Goal: Task Accomplishment & Management: Manage account settings

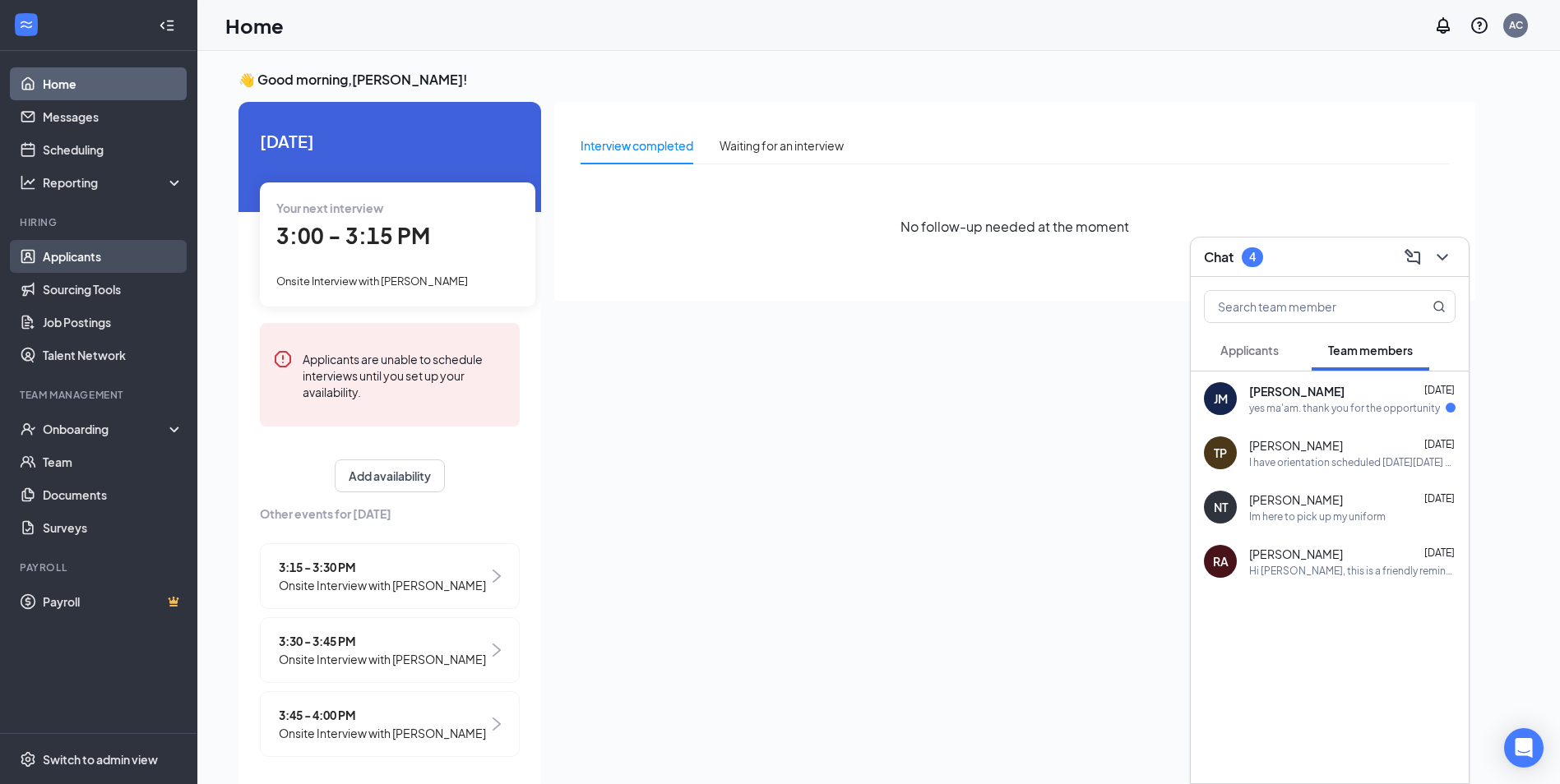
click at [85, 252] on link "Applicants" at bounding box center [112, 257] width 140 height 33
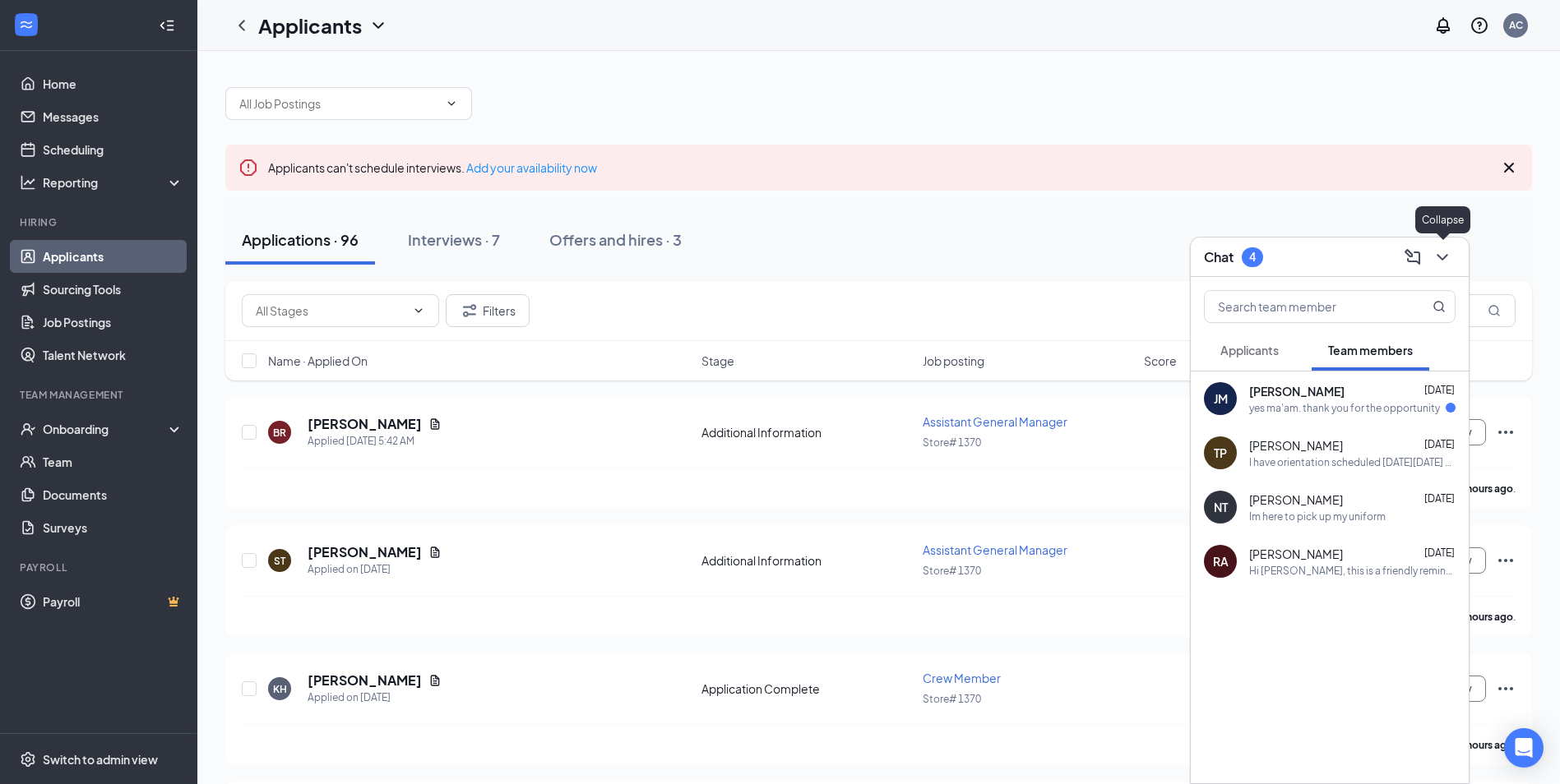
click at [1440, 260] on icon "ChevronDown" at bounding box center [1442, 258] width 20 height 20
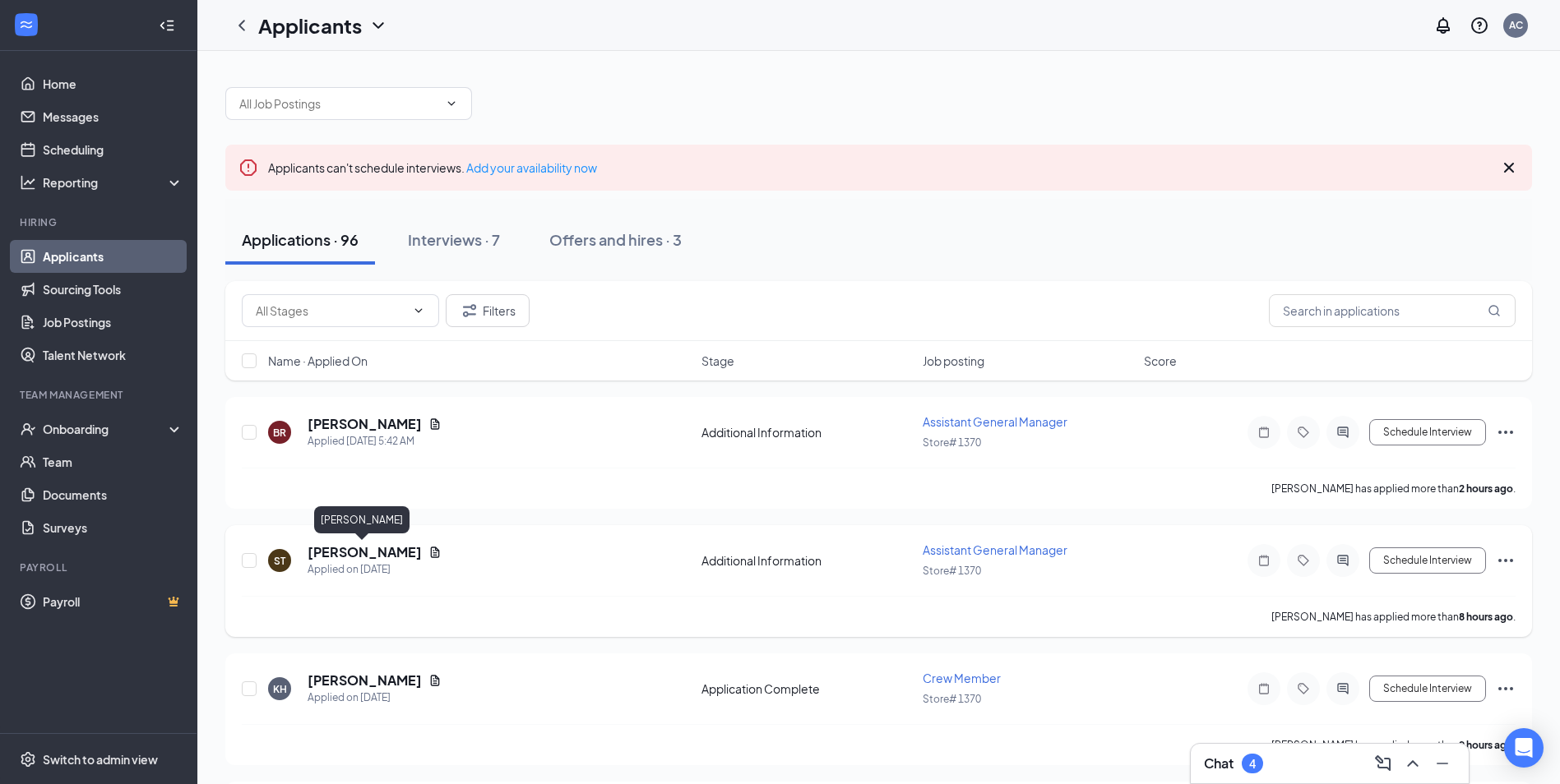
click at [360, 548] on h5 "[PERSON_NAME]" at bounding box center [364, 553] width 114 height 18
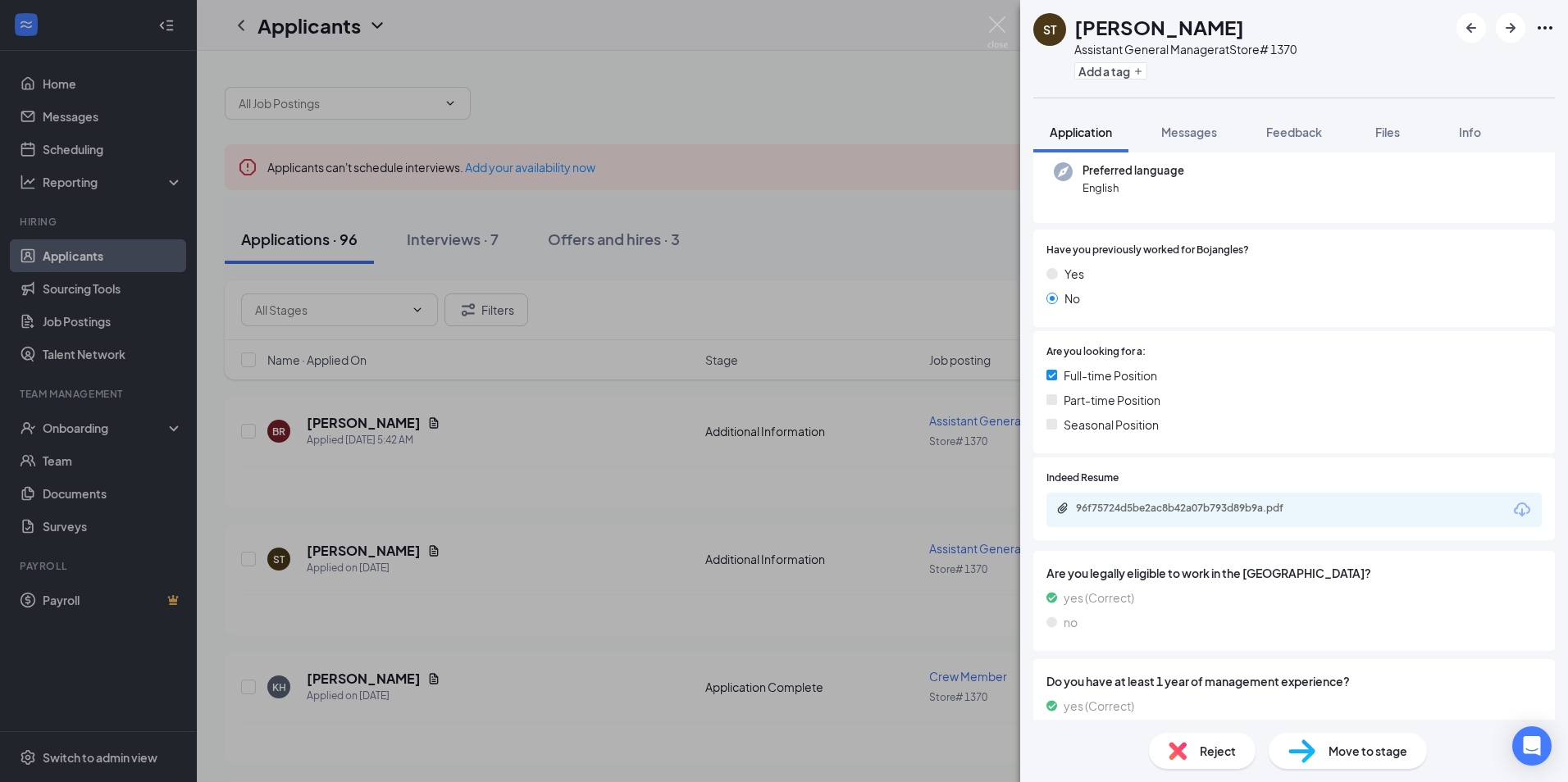
scroll to position [240, 0]
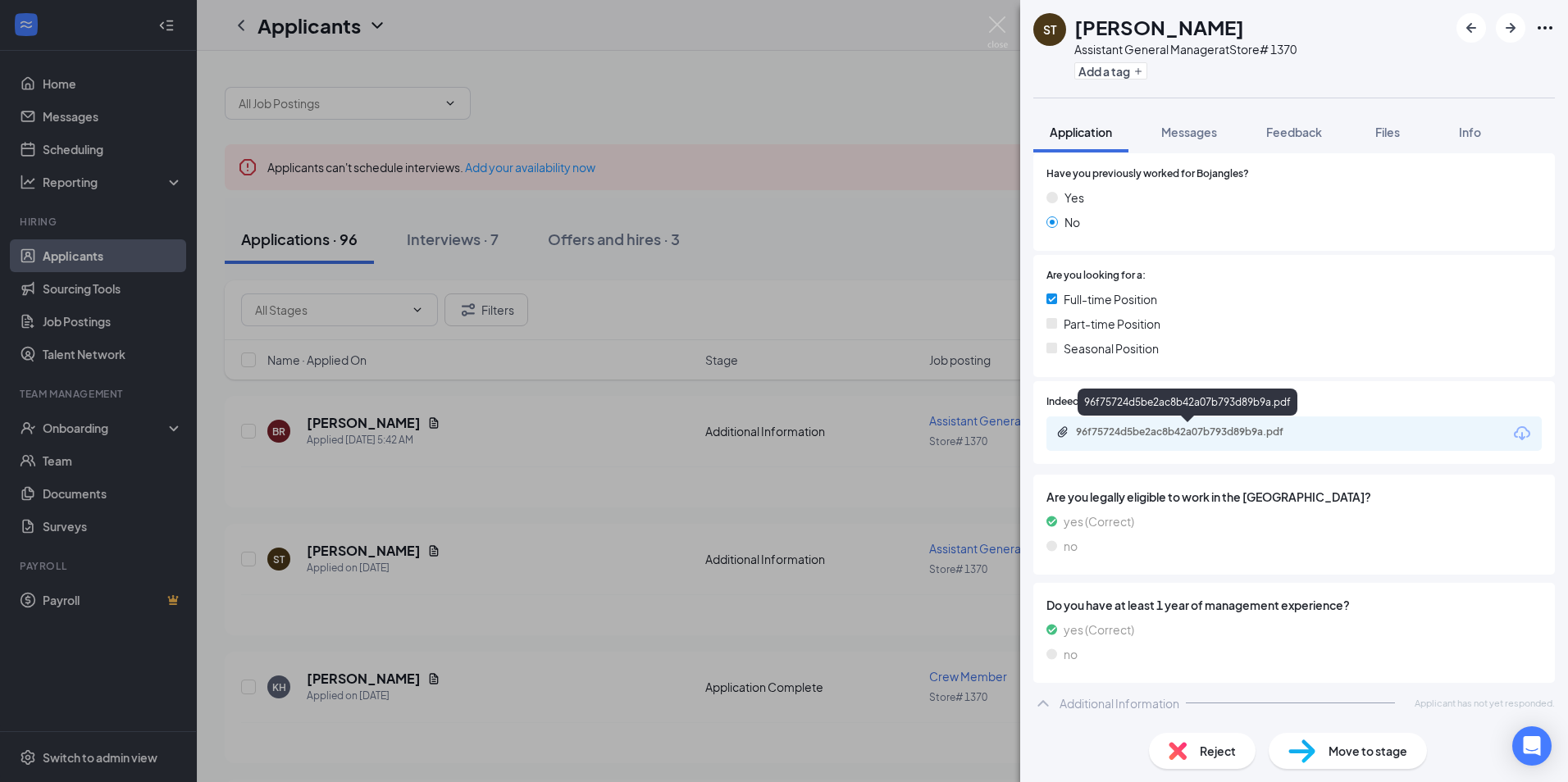
click at [1186, 438] on div "96f75724d5be2ac8b42a07b793d89b9a.pdf" at bounding box center [1190, 432] width 230 height 14
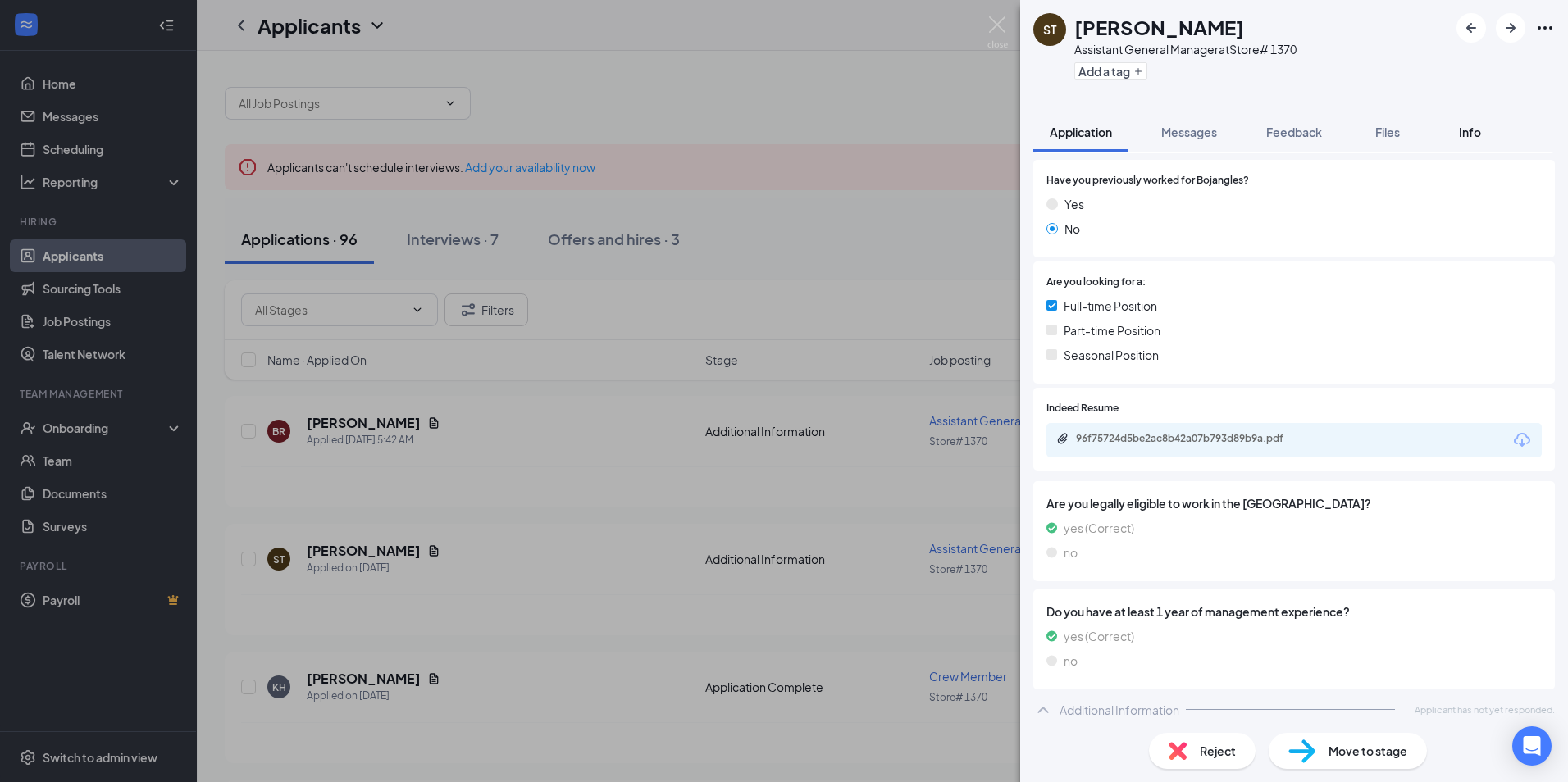
click at [1469, 136] on span "Info" at bounding box center [1470, 132] width 23 height 14
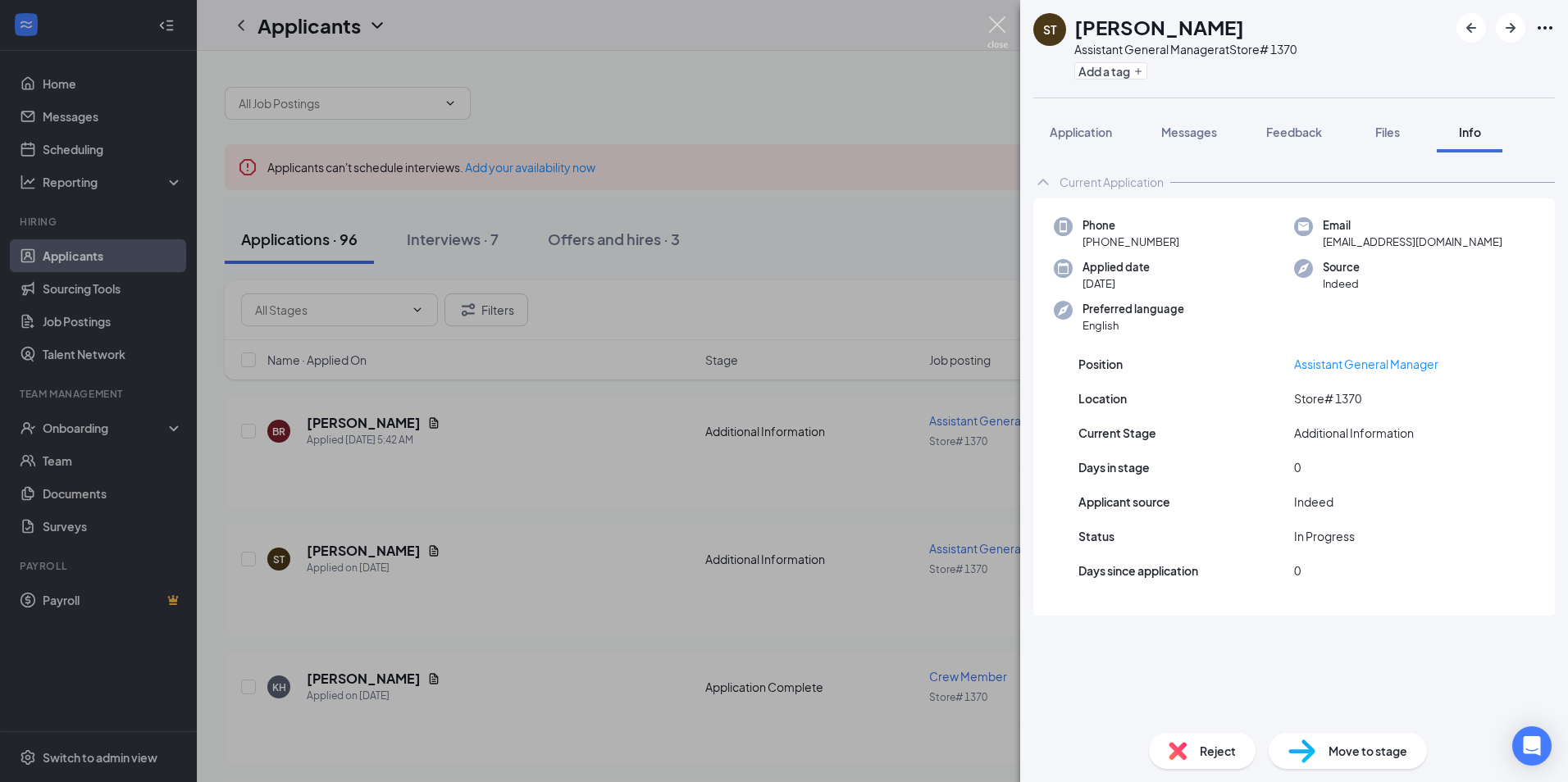
click at [1001, 22] on img at bounding box center [997, 32] width 21 height 32
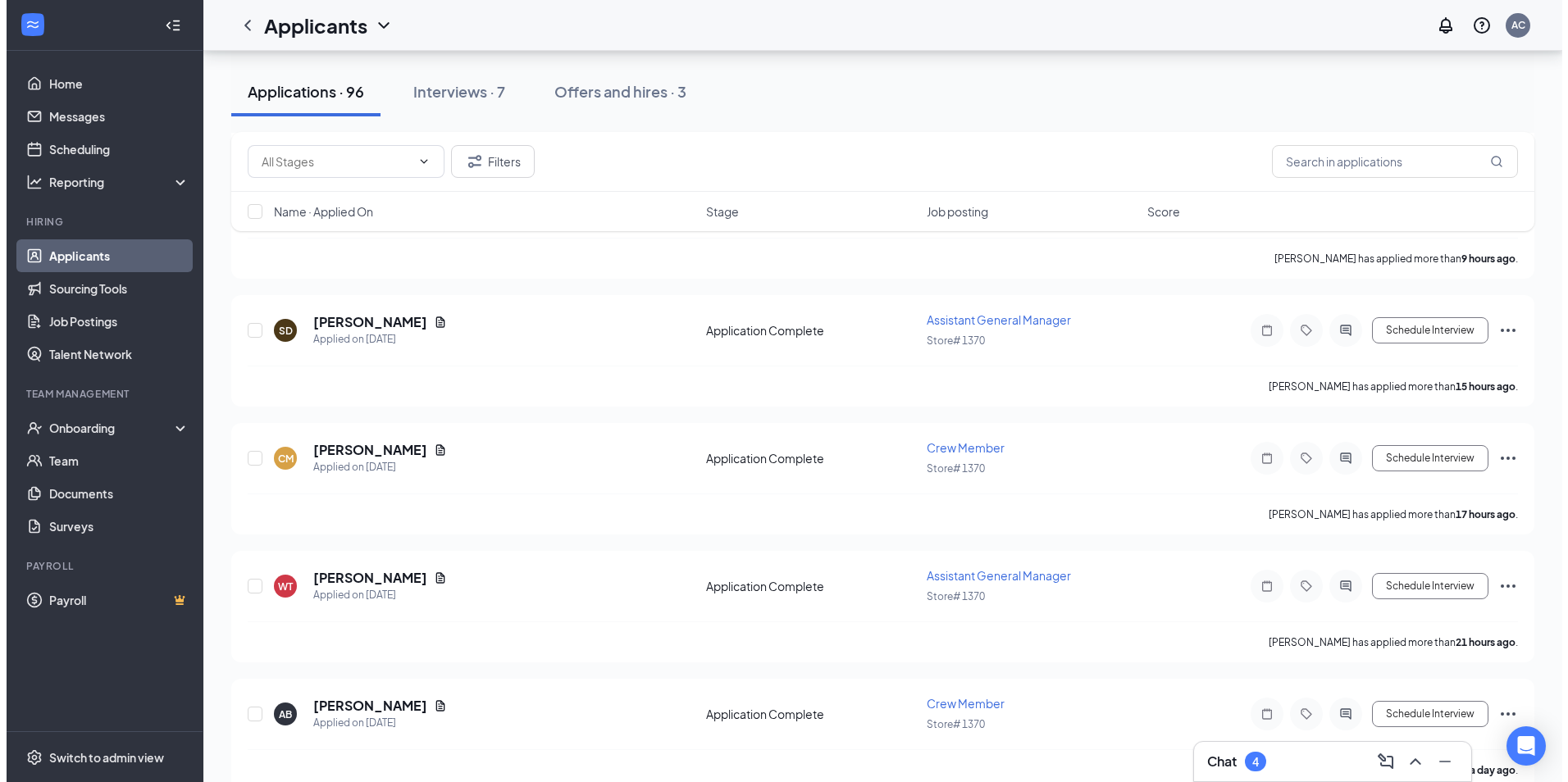
scroll to position [492, 0]
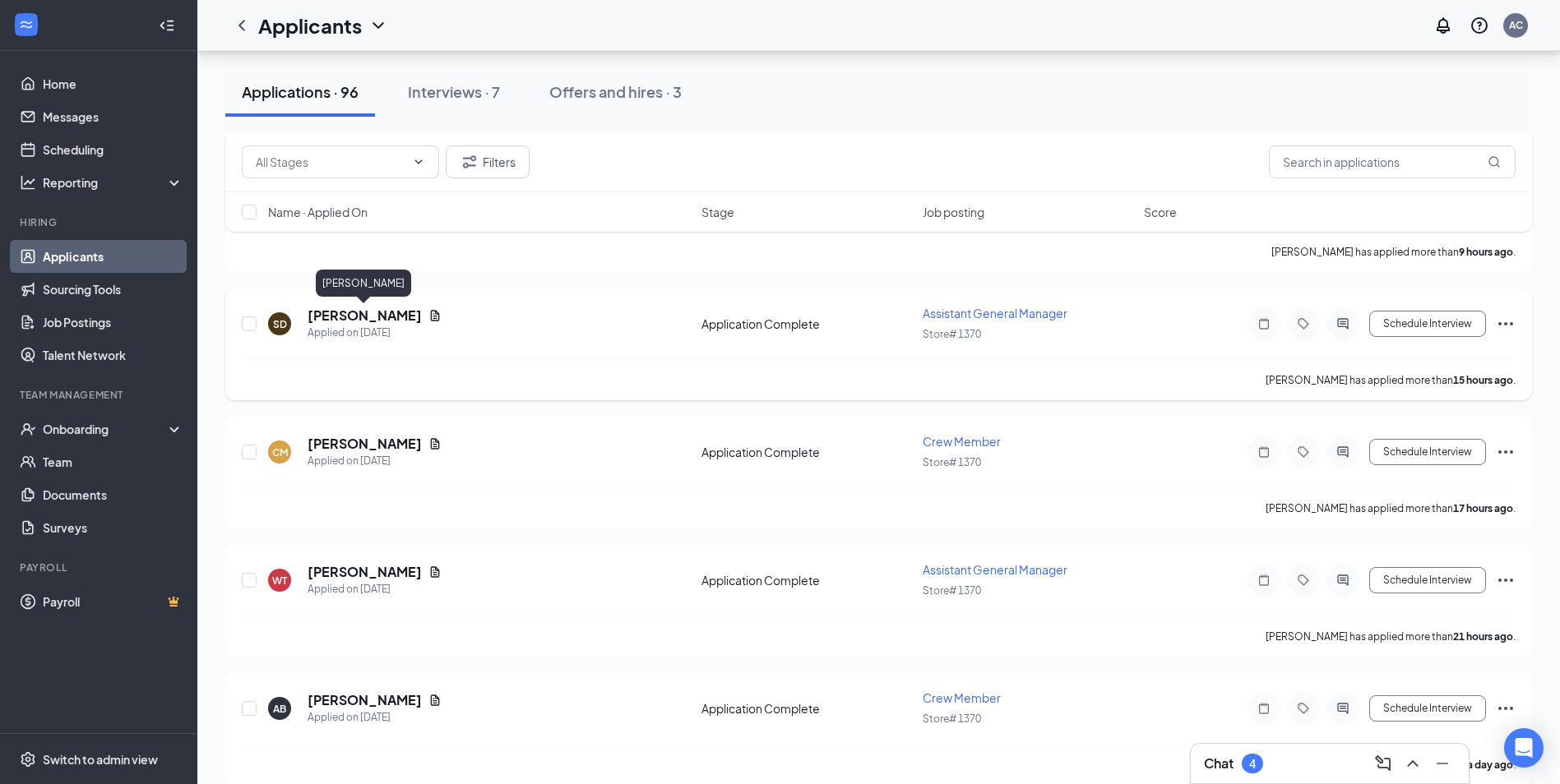
click at [347, 312] on h5 "[PERSON_NAME]" at bounding box center [364, 316] width 114 height 18
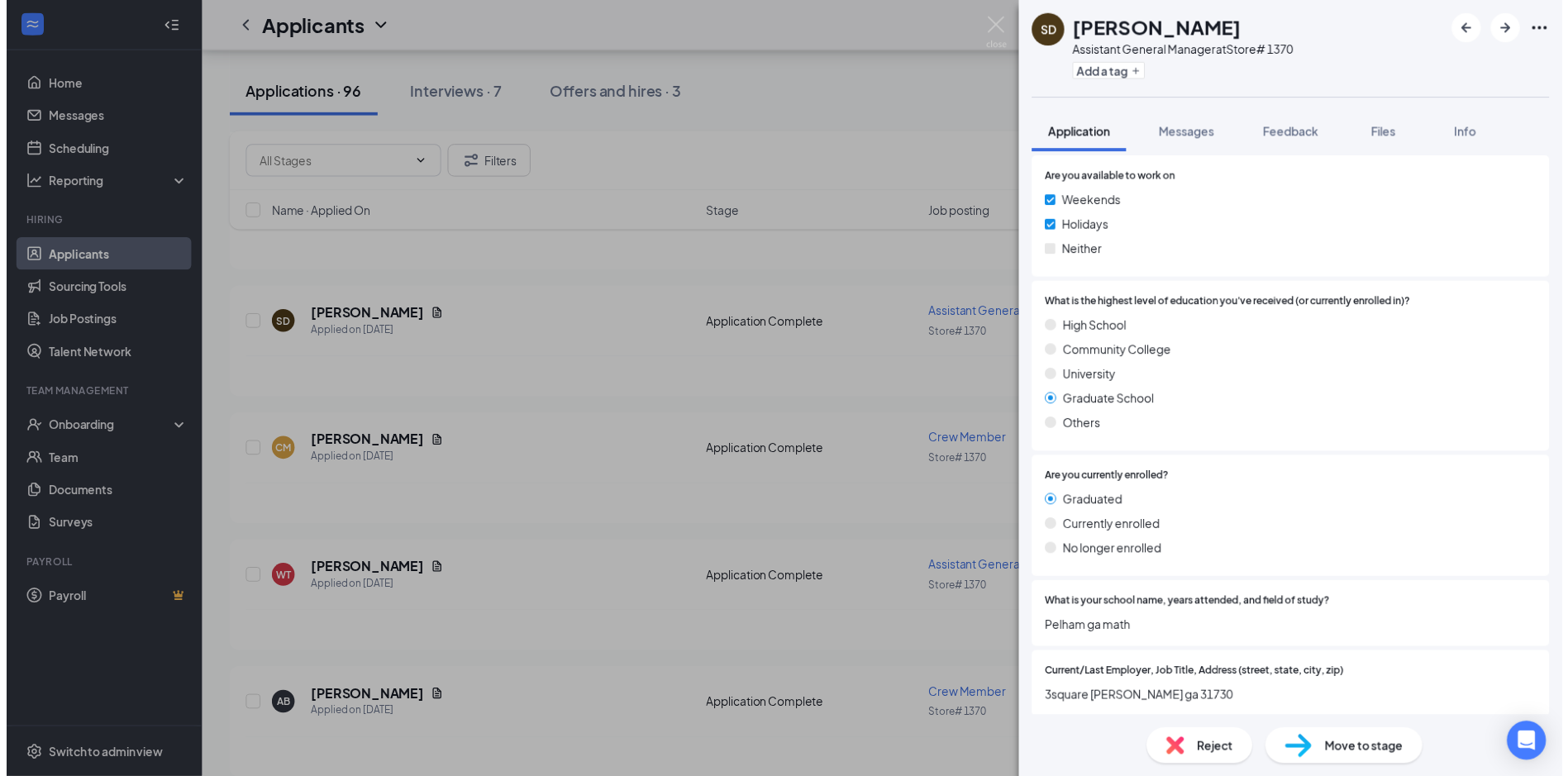
scroll to position [1152, 0]
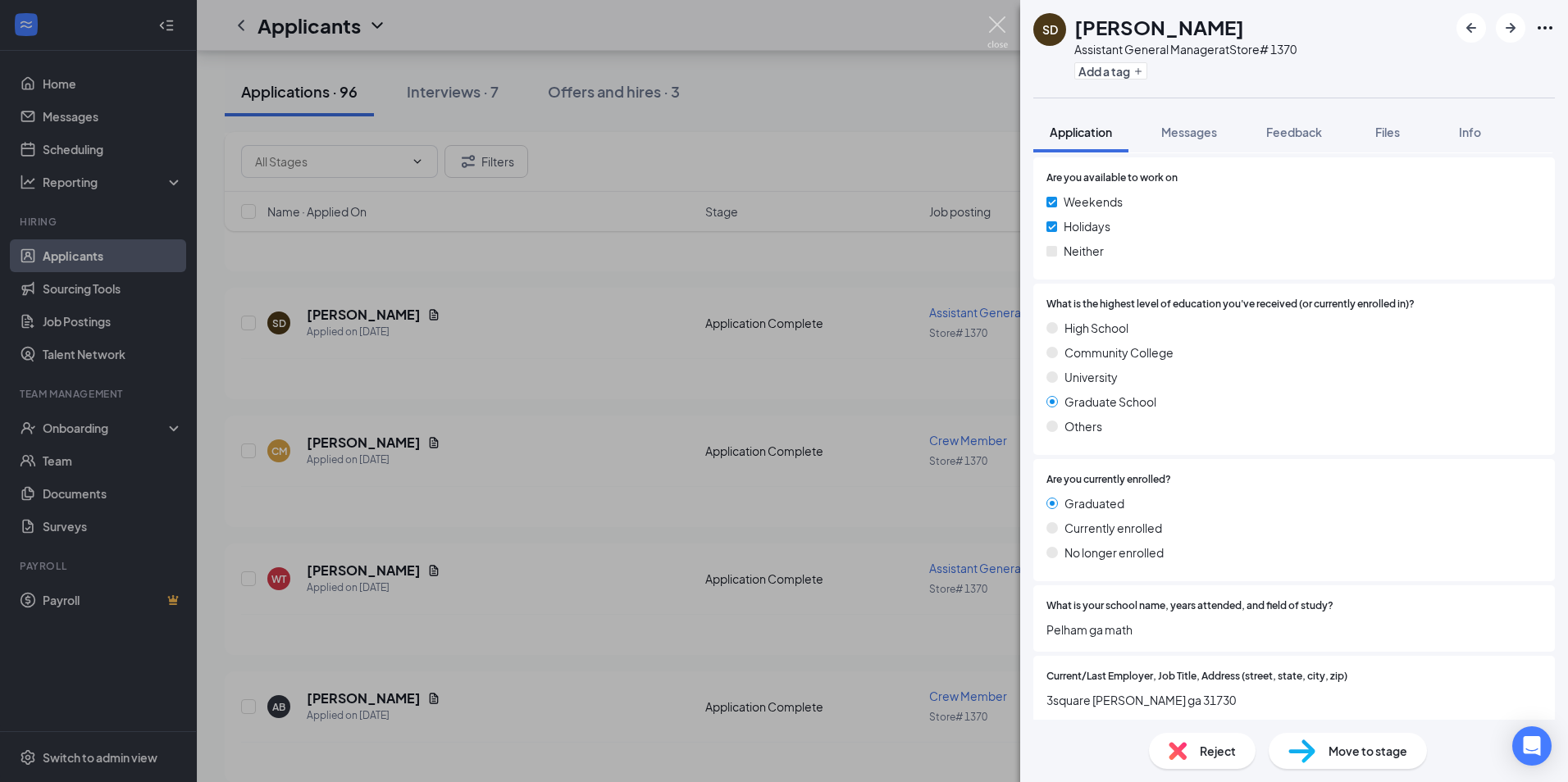
click at [999, 35] on img at bounding box center [997, 32] width 21 height 32
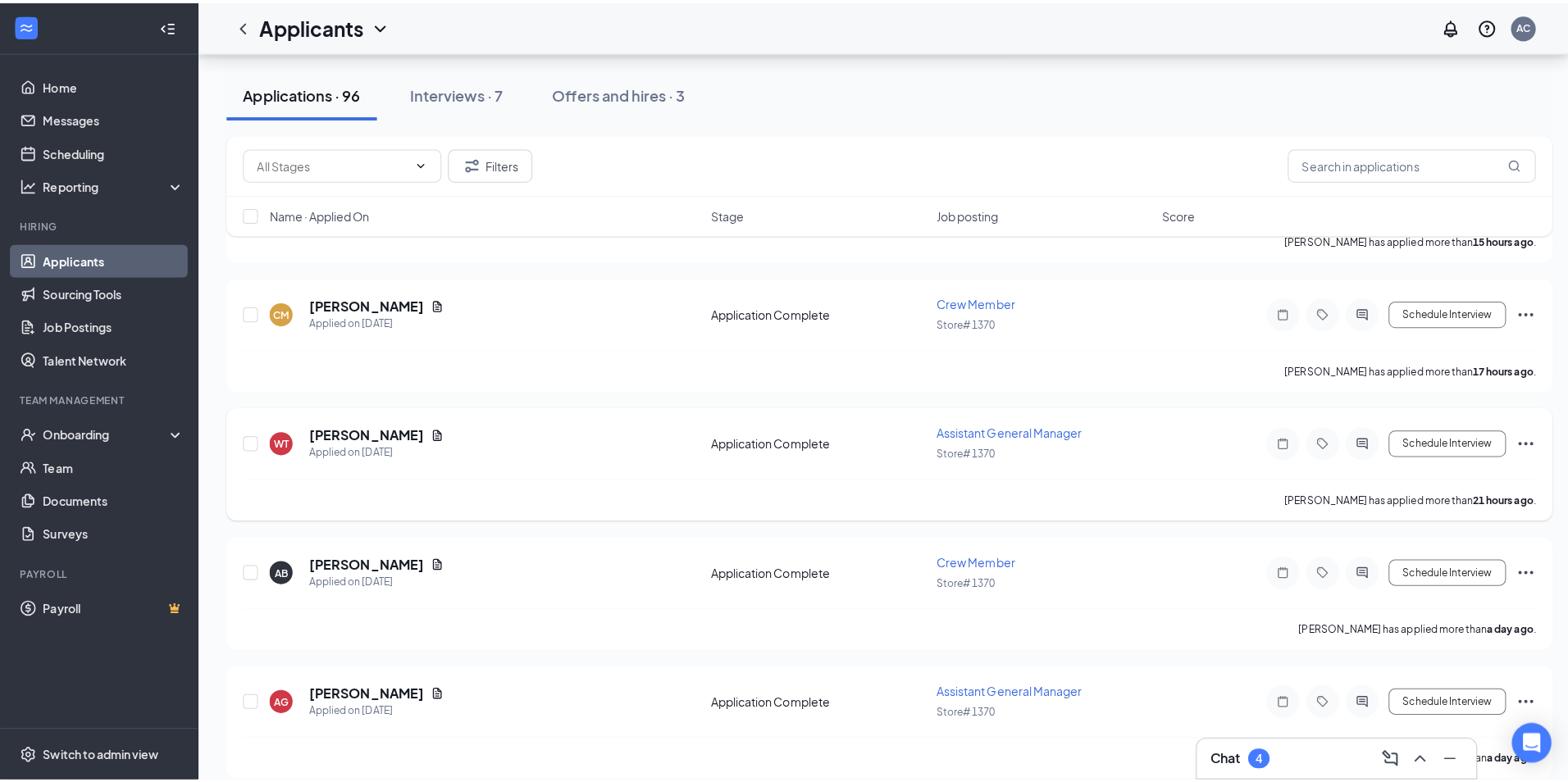
scroll to position [656, 0]
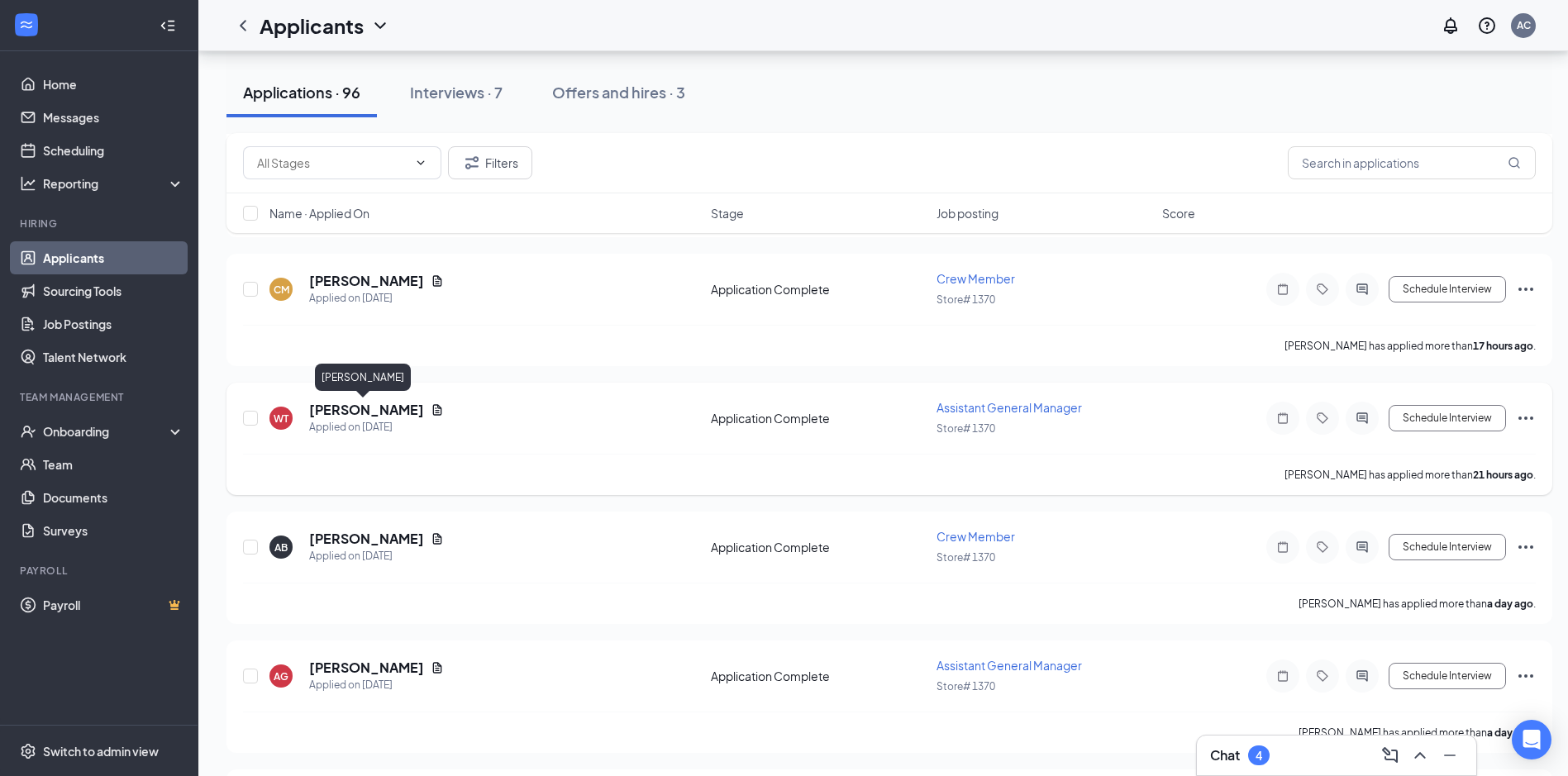
click at [354, 413] on h5 "[PERSON_NAME]" at bounding box center [366, 410] width 115 height 18
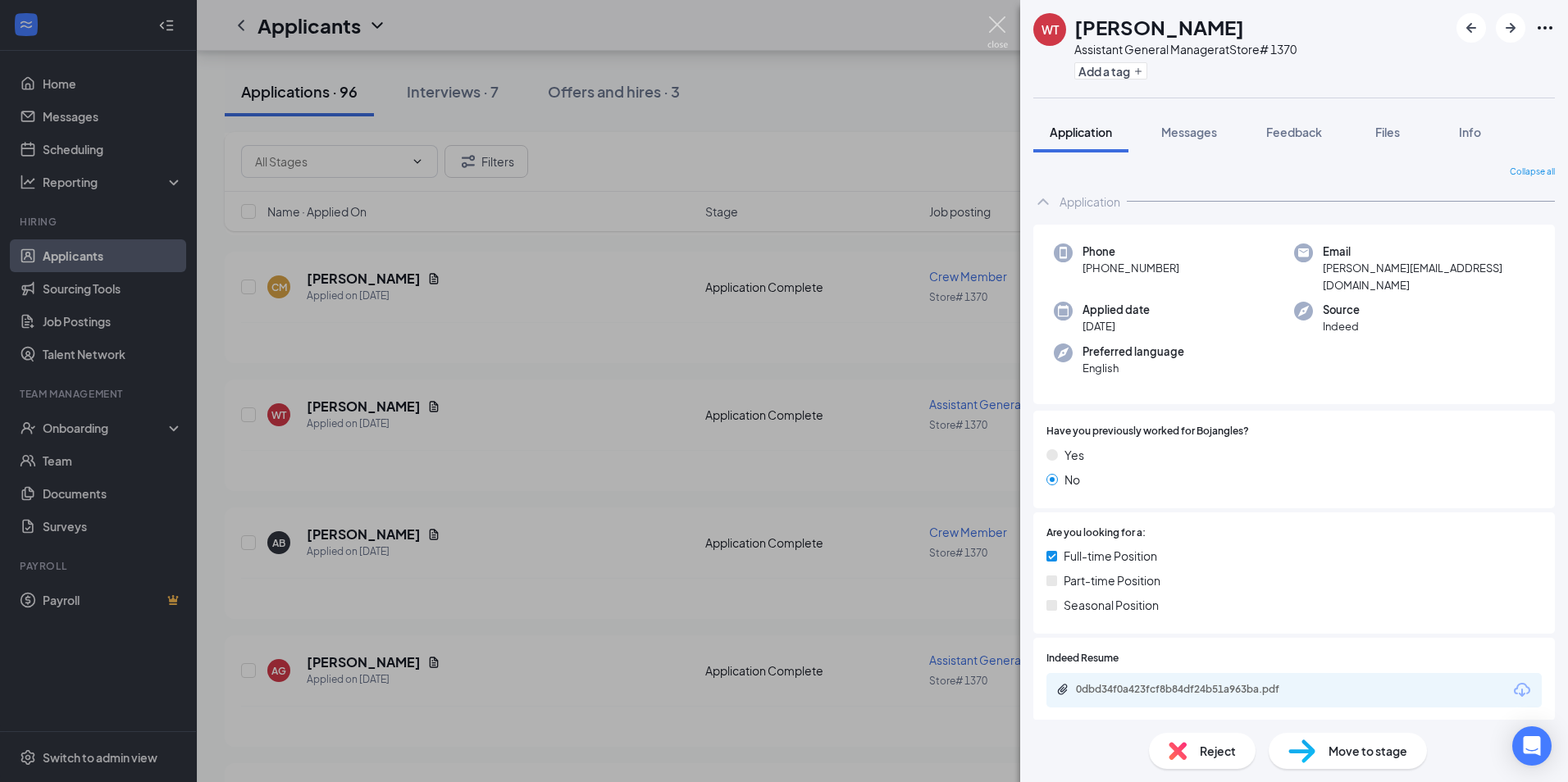
click at [995, 32] on img at bounding box center [997, 32] width 21 height 32
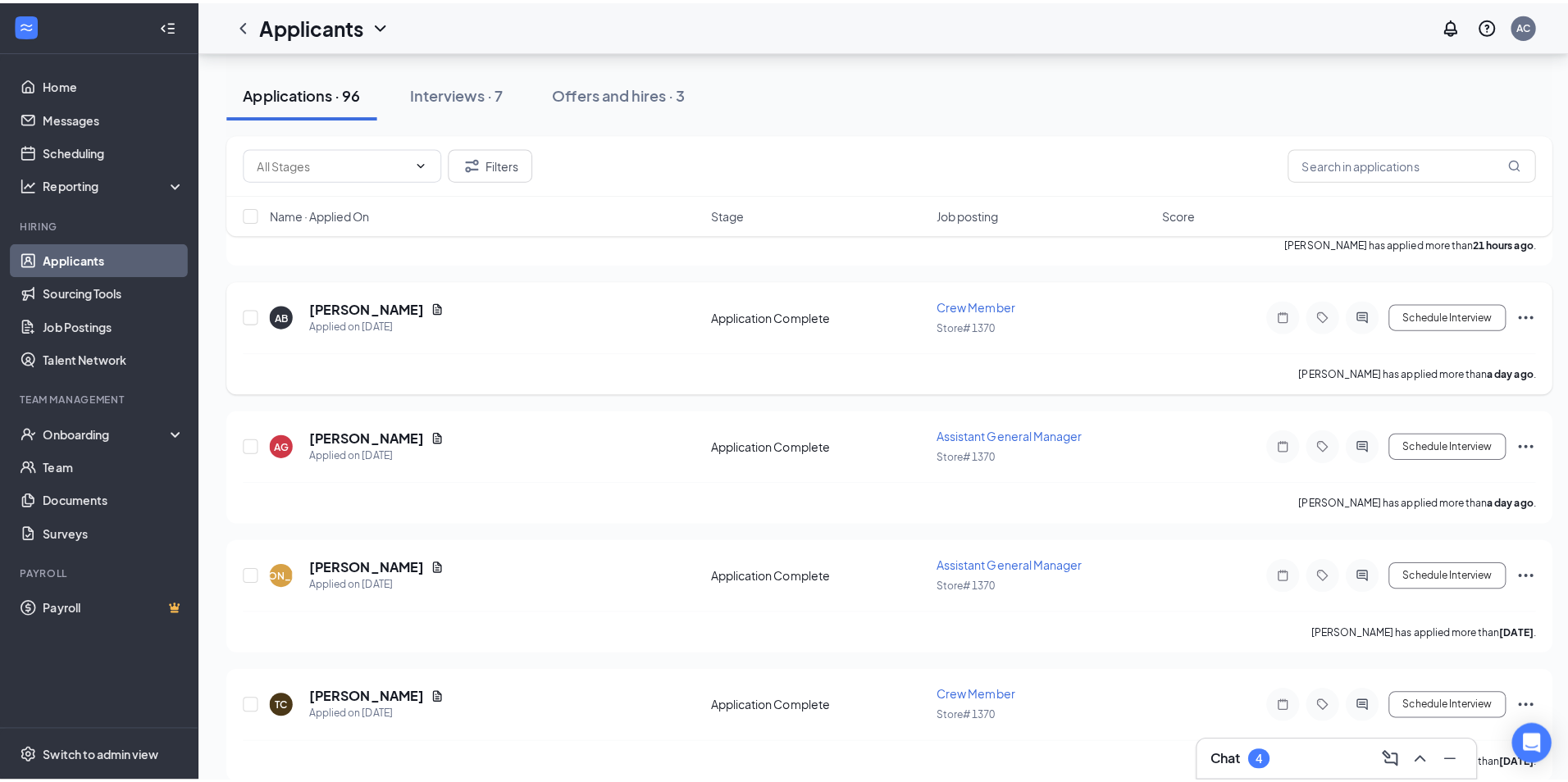
scroll to position [984, 0]
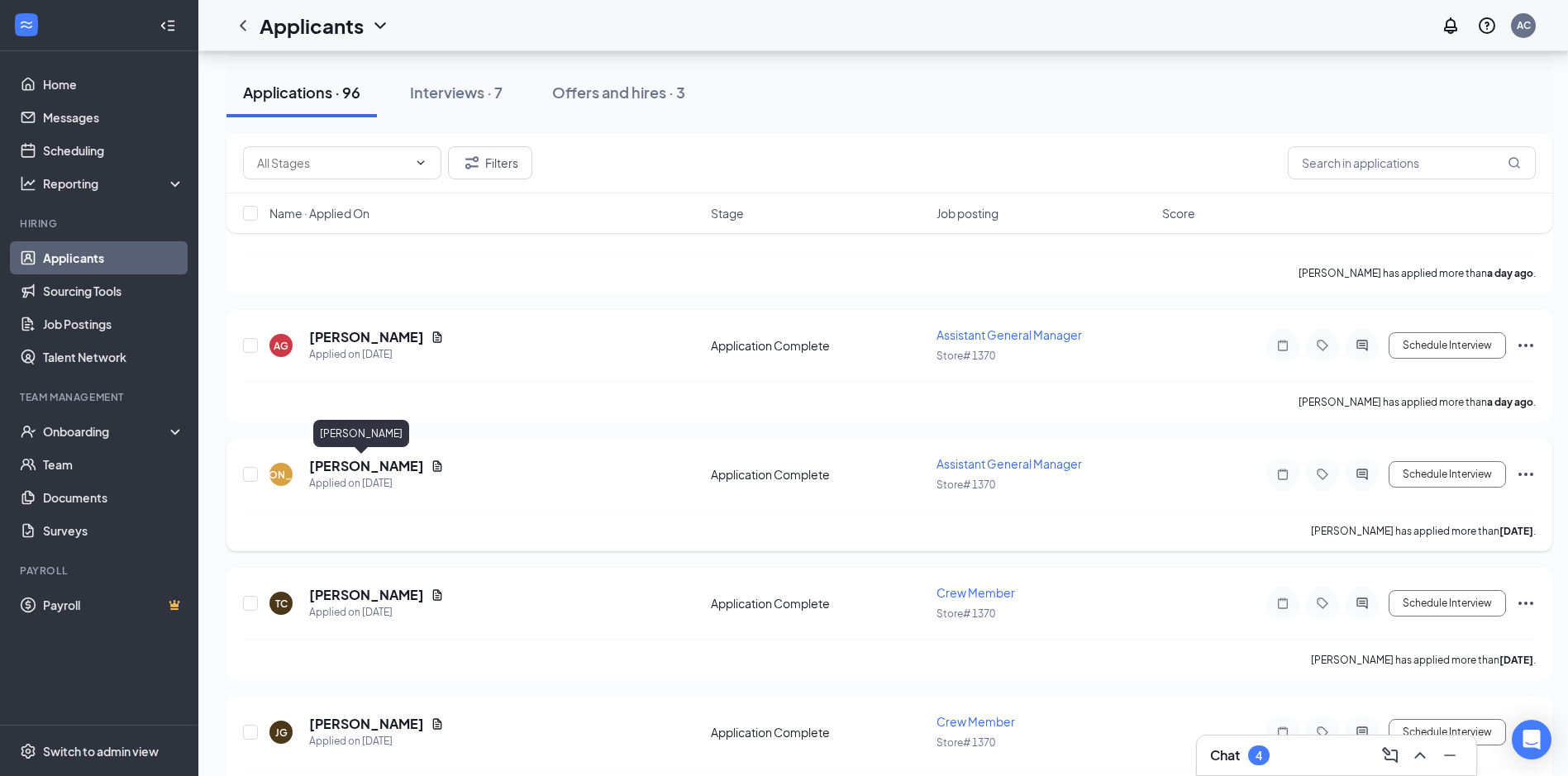
click at [349, 466] on h5 "[PERSON_NAME]" at bounding box center [366, 466] width 115 height 18
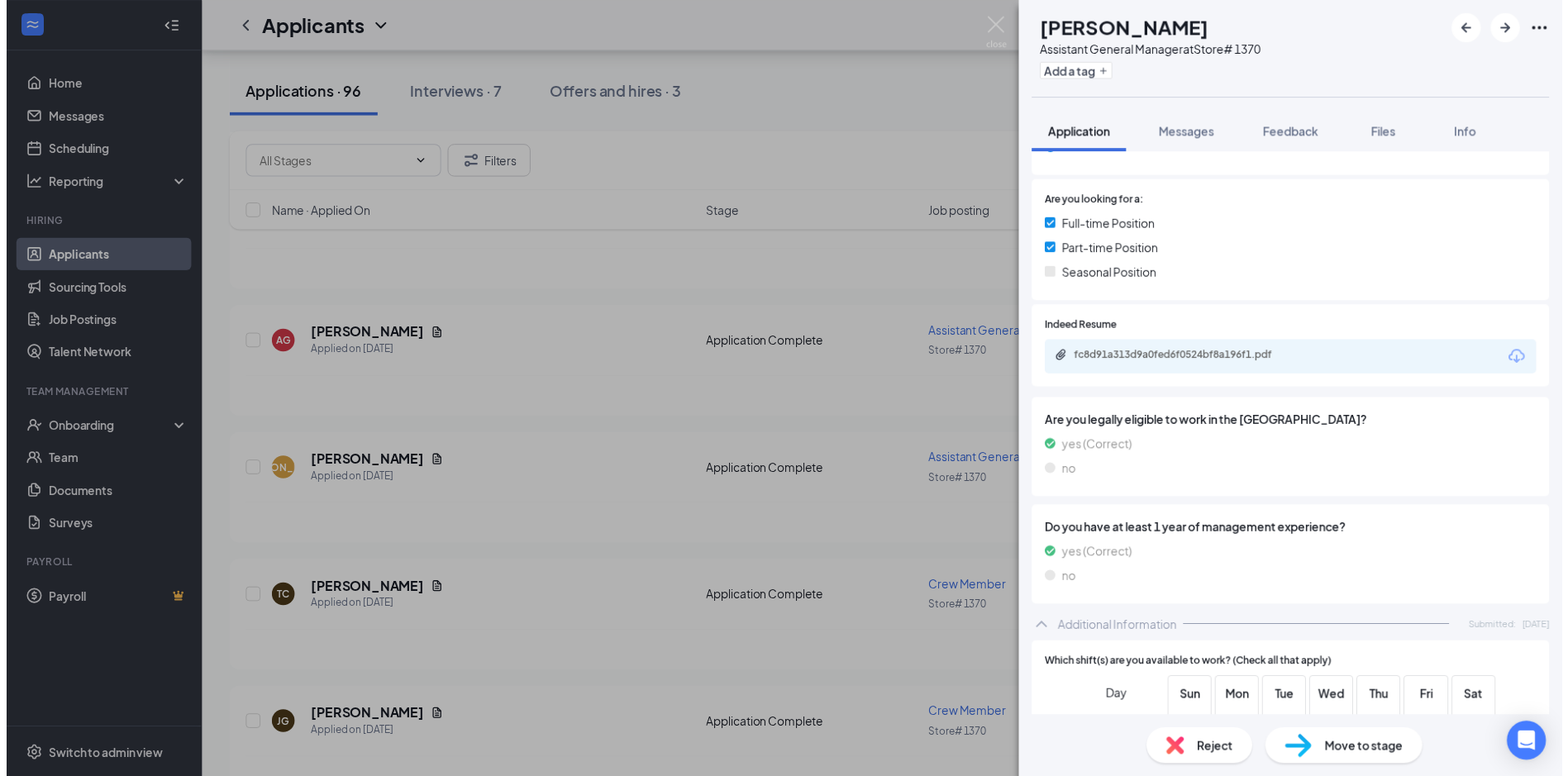
scroll to position [331, 0]
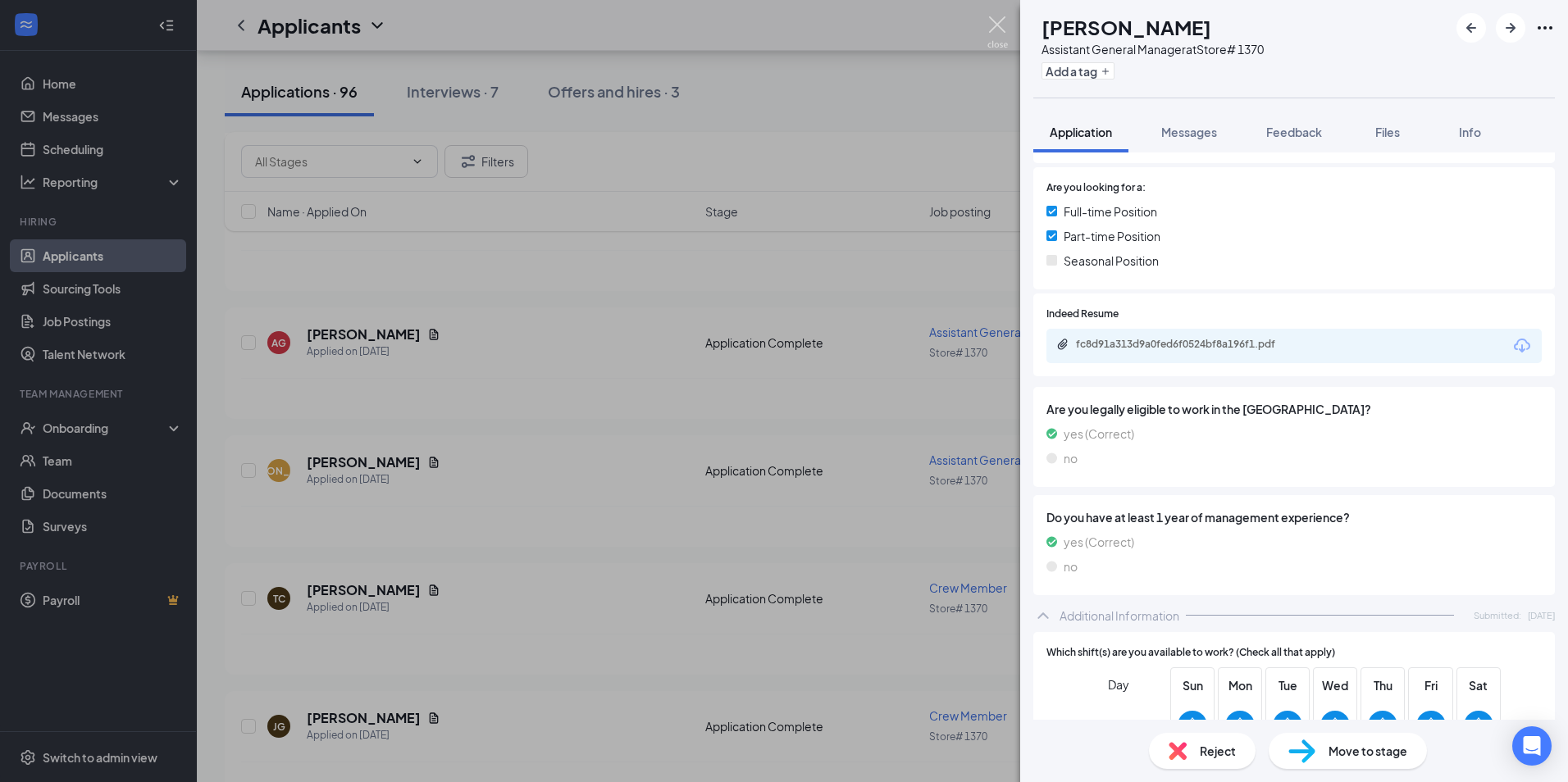
click at [995, 33] on img at bounding box center [997, 32] width 21 height 32
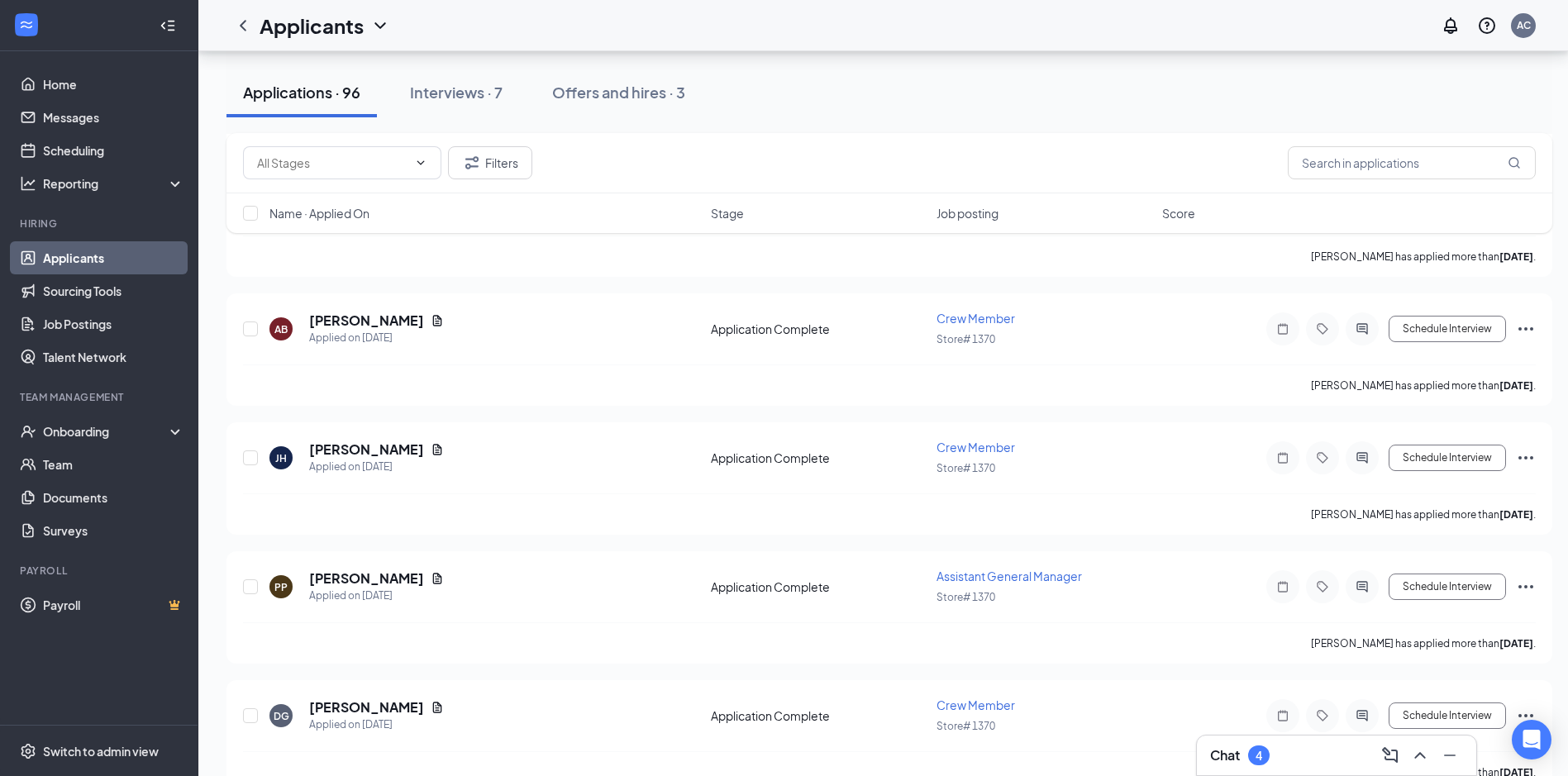
scroll to position [1817, 0]
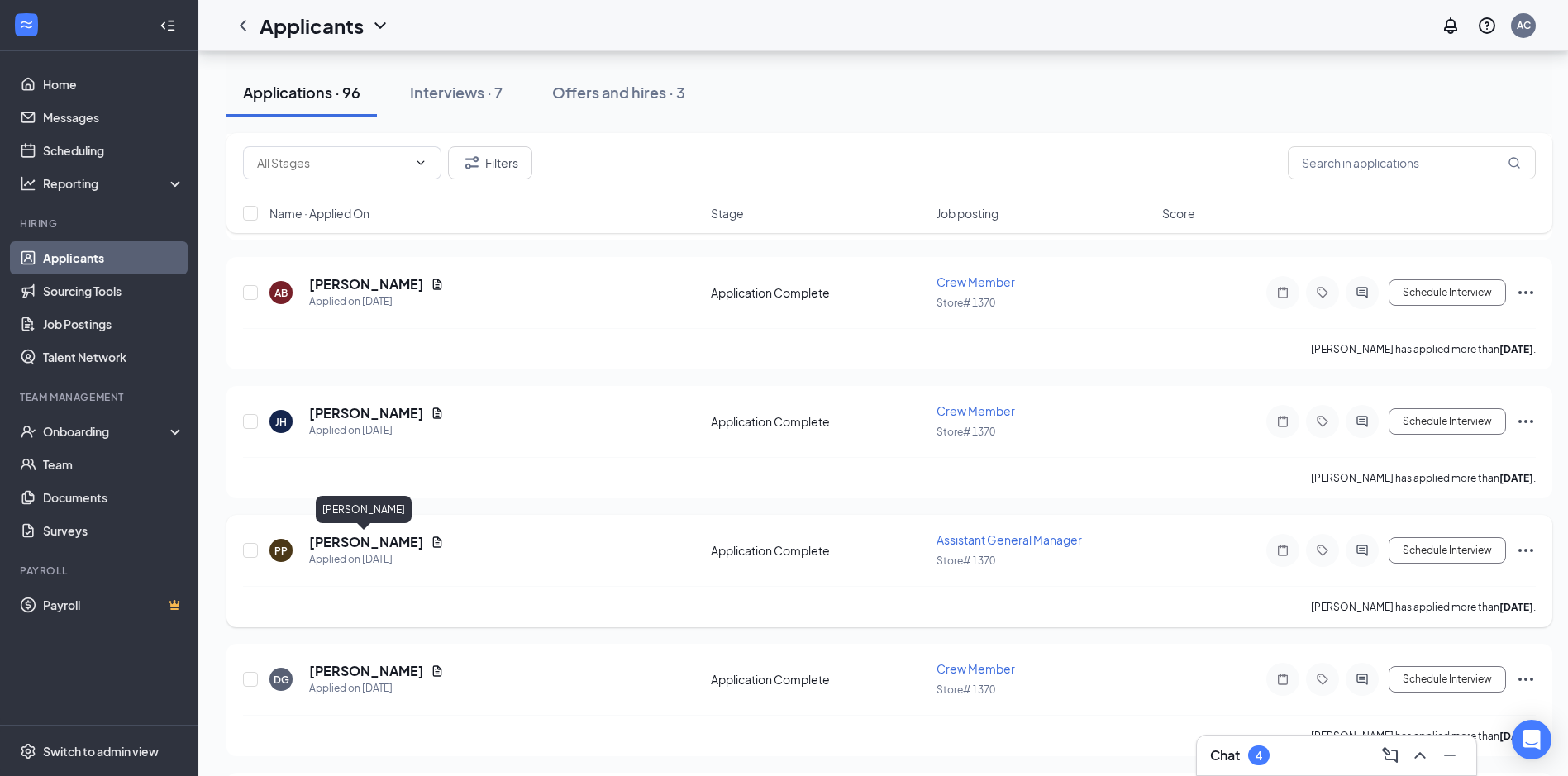
click at [343, 538] on h5 "[PERSON_NAME]" at bounding box center [366, 542] width 115 height 18
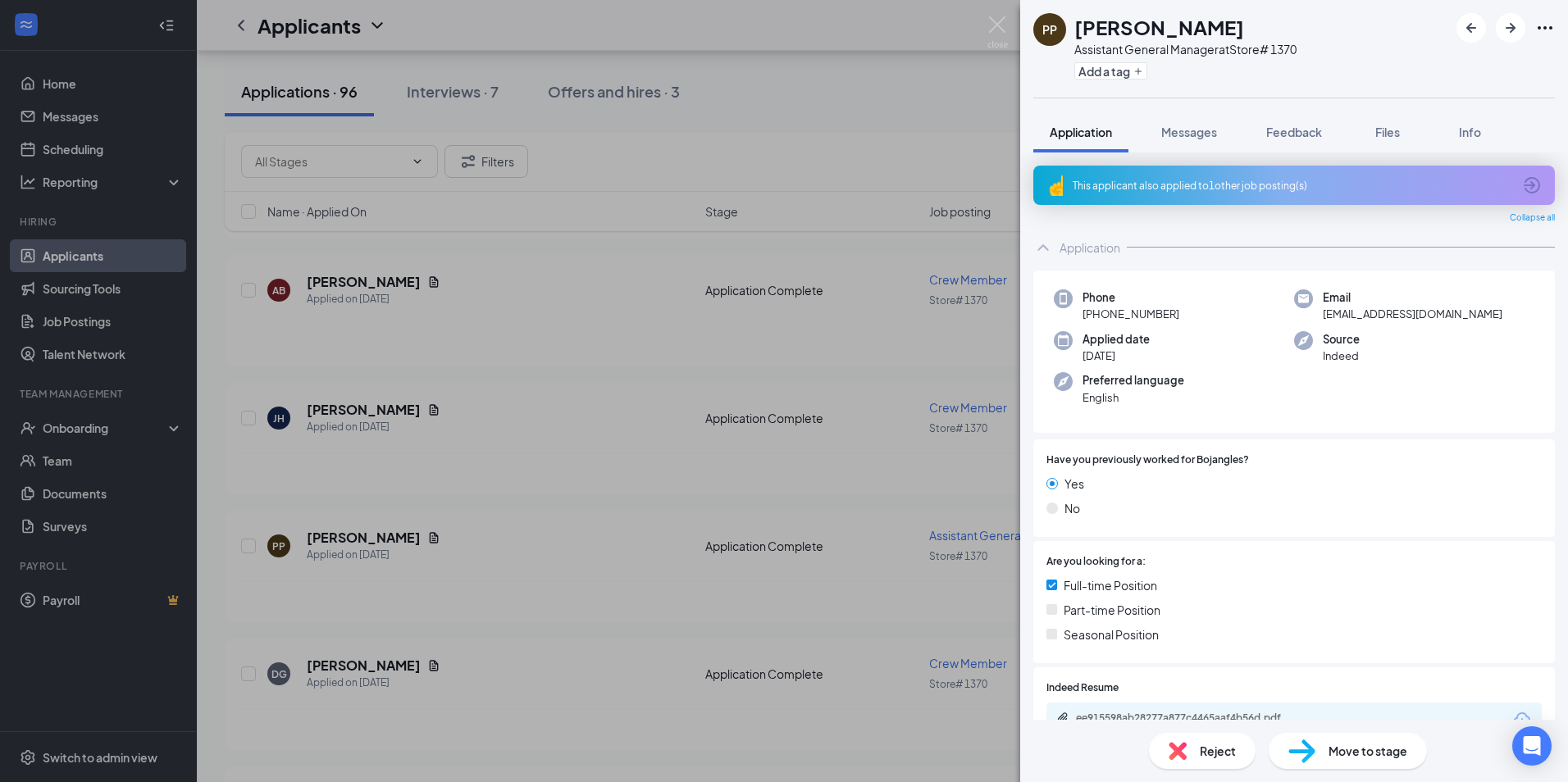
click at [1223, 190] on div "This applicant also applied to 1 other job posting(s)" at bounding box center [1291, 185] width 439 height 14
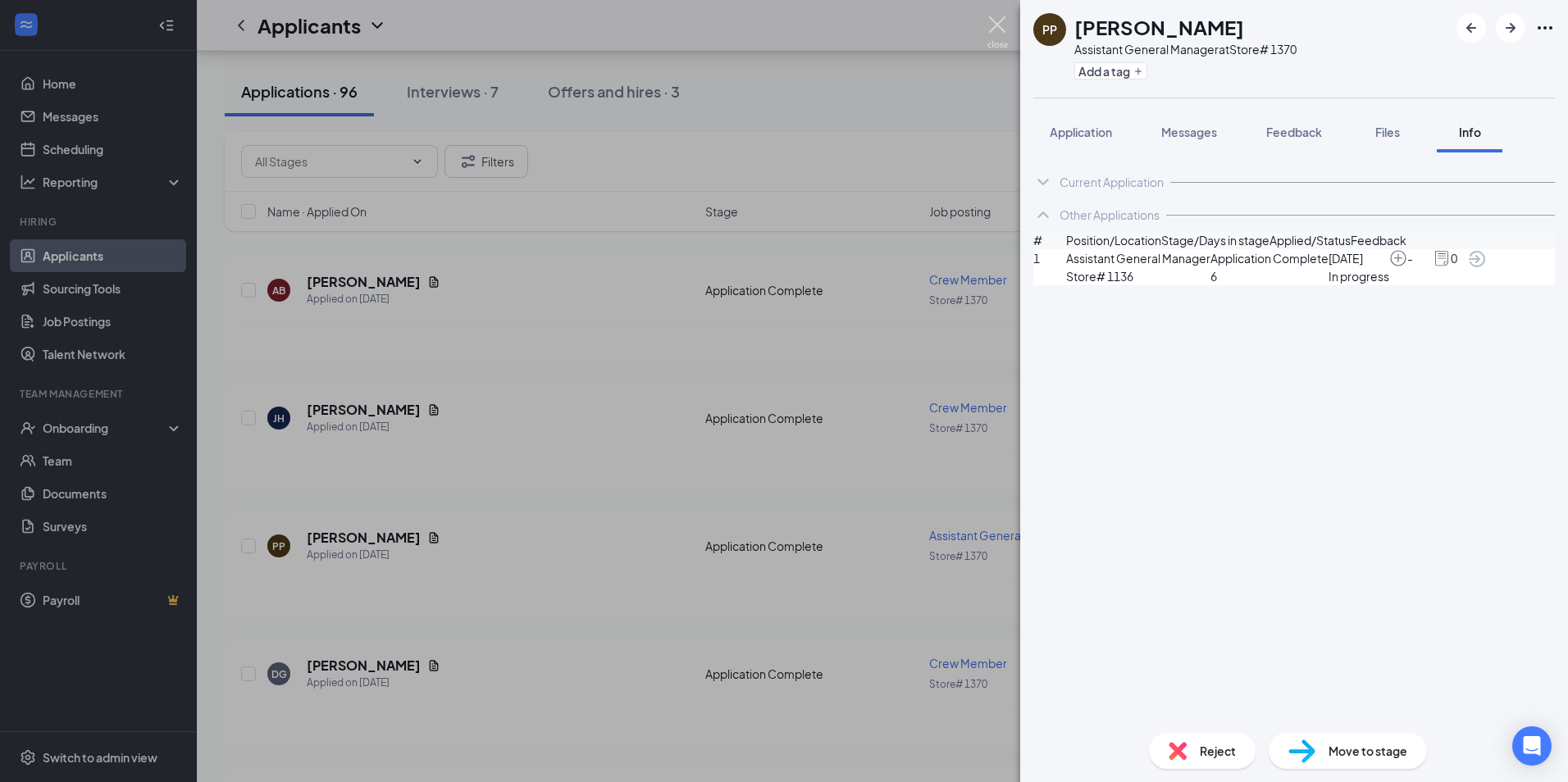
click at [995, 29] on img at bounding box center [997, 32] width 21 height 32
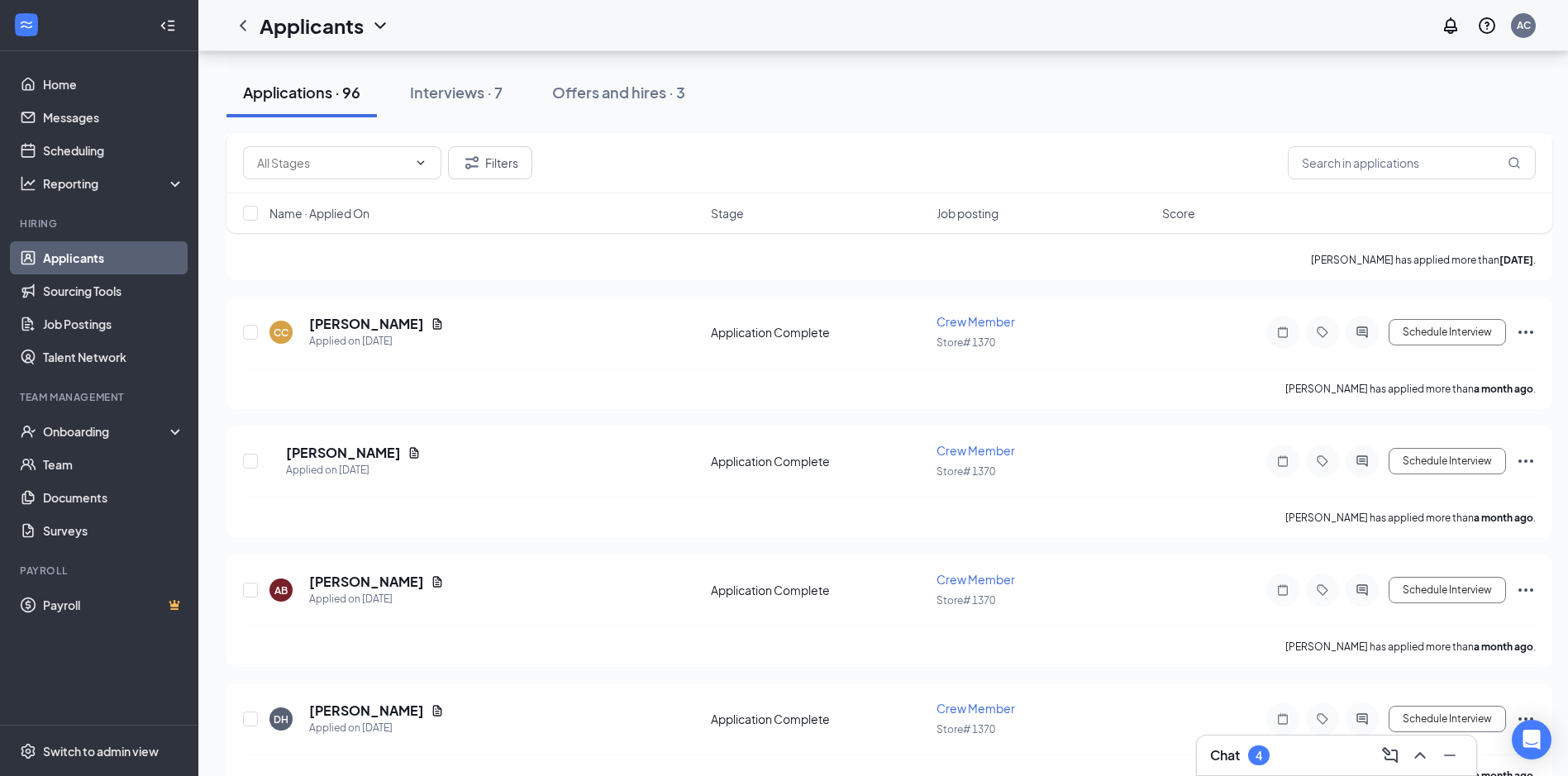
scroll to position [8840, 0]
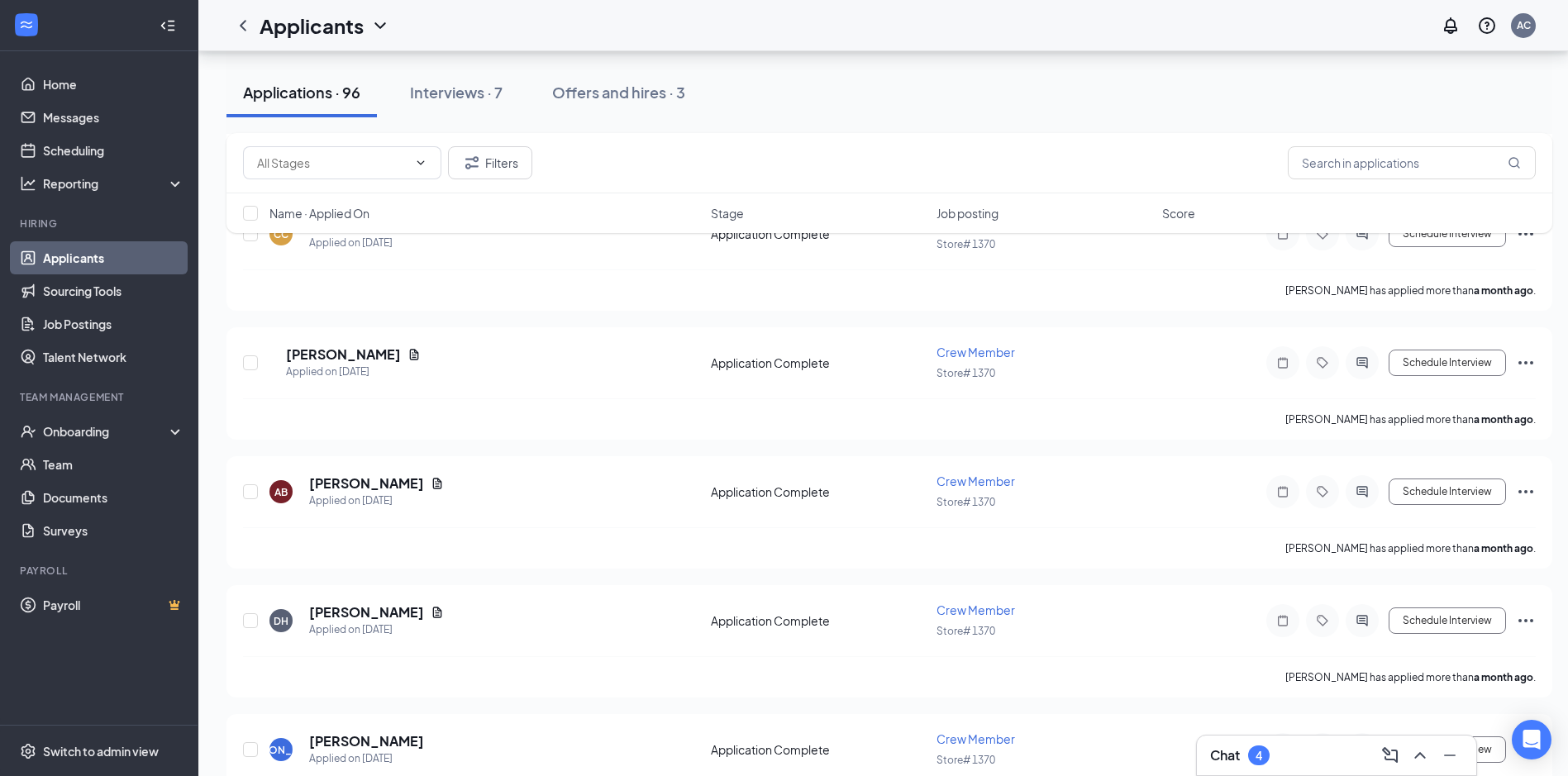
click at [1295, 756] on div "Chat 4" at bounding box center [1336, 755] width 253 height 26
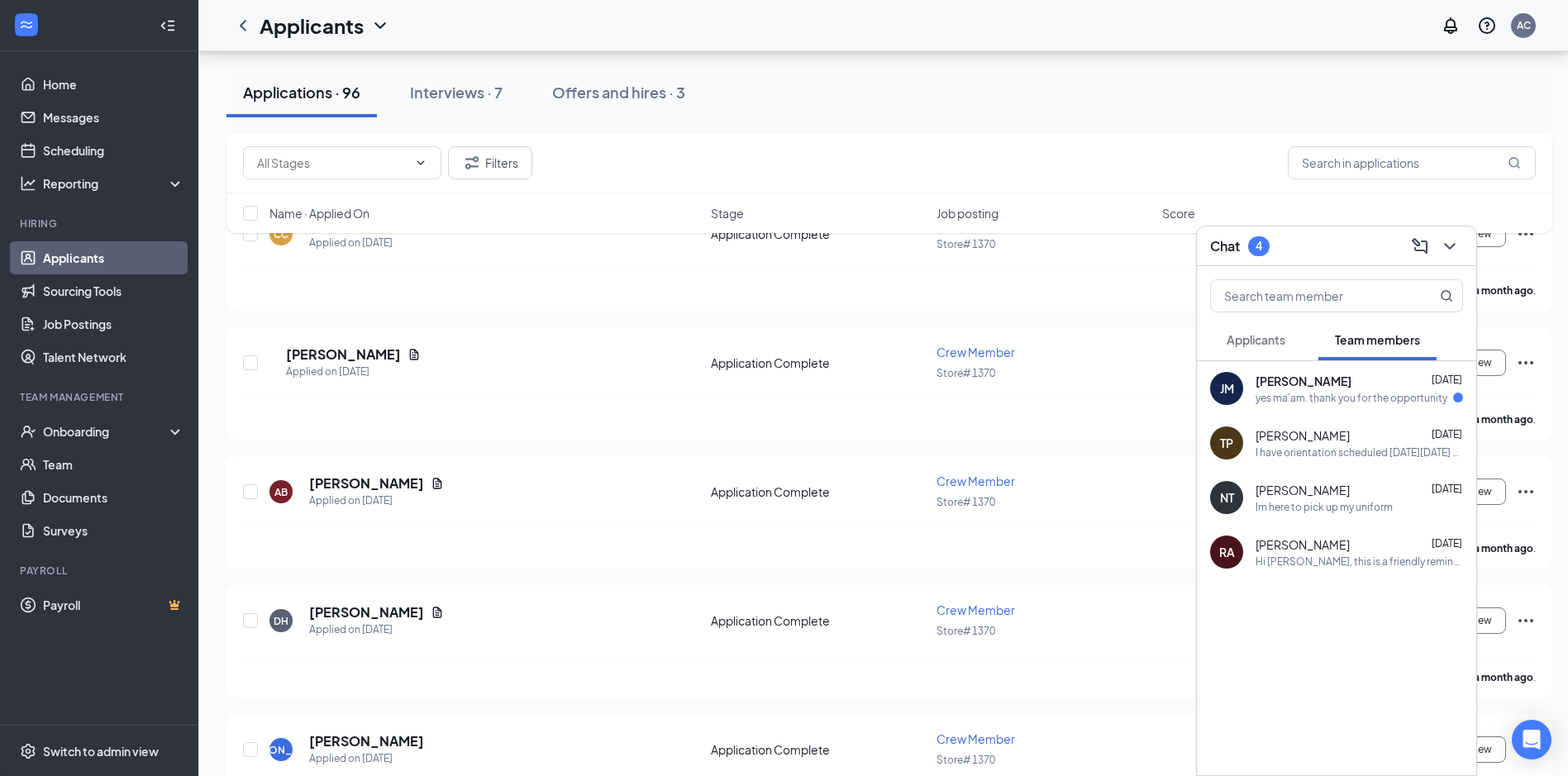
click at [1309, 403] on div "yes ma'am. thank you for the opportunity" at bounding box center [1351, 397] width 192 height 14
